Goal: Find specific page/section: Find specific page/section

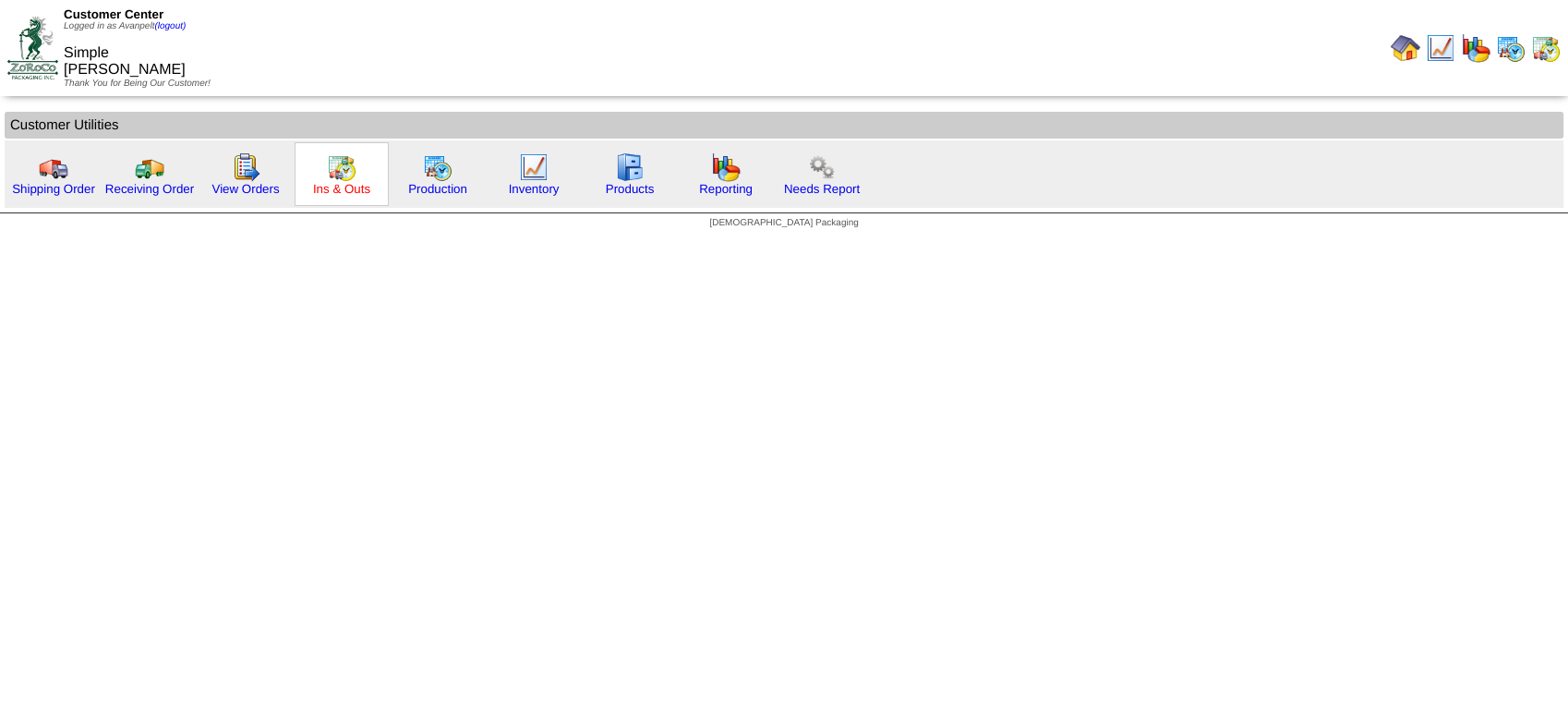
click at [363, 185] on link "Ins & Outs" at bounding box center [342, 189] width 57 height 14
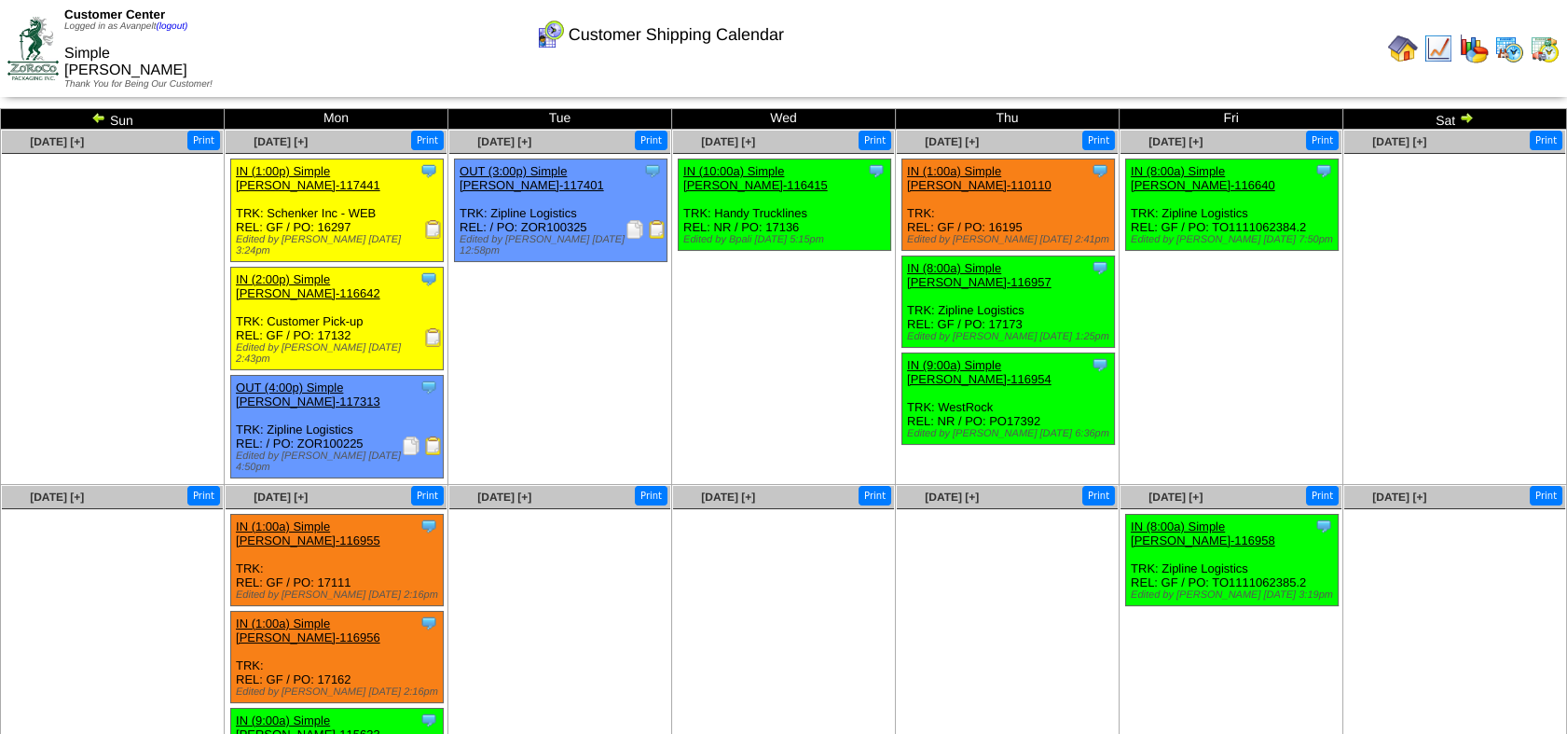
click at [651, 220] on img at bounding box center [657, 229] width 19 height 19
click at [34, 35] on img at bounding box center [32, 48] width 51 height 62
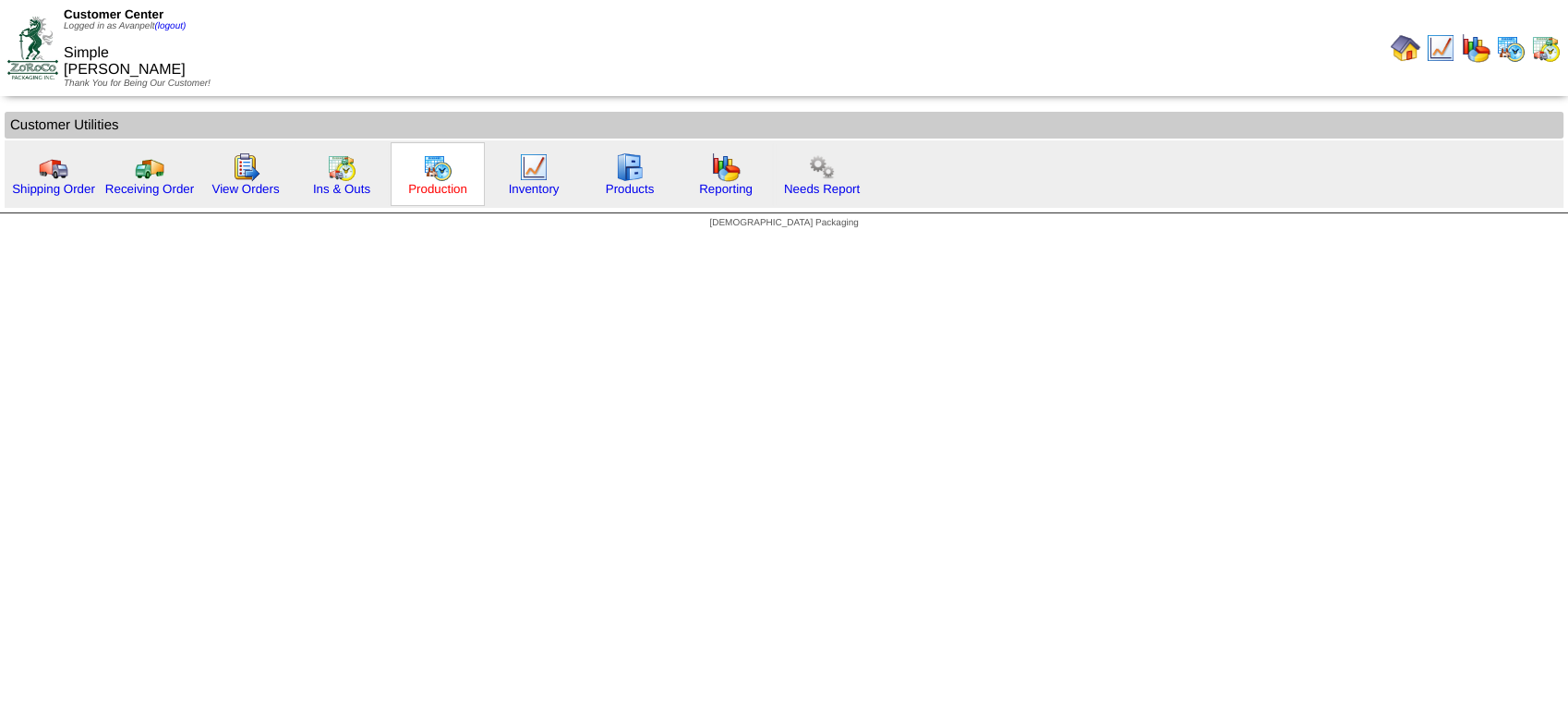
click at [434, 184] on link "Production" at bounding box center [438, 189] width 59 height 14
